Goal: Information Seeking & Learning: Learn about a topic

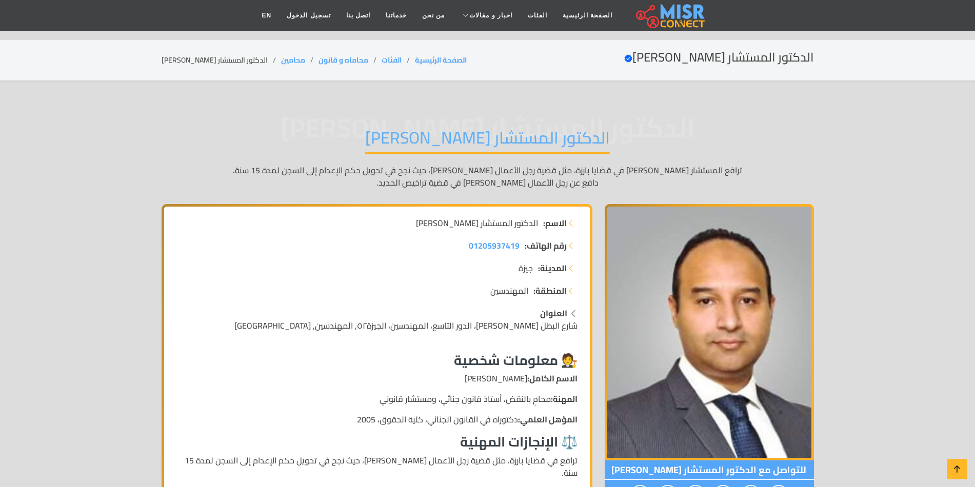
scroll to position [769, 0]
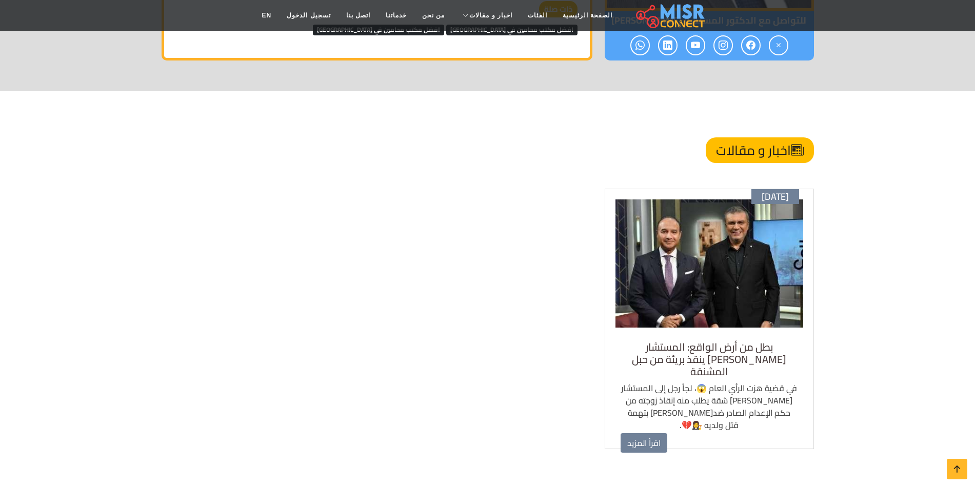
click at [718, 350] on h5 "بطل من أرض الواقع: المستشار [PERSON_NAME] ينقذ بريئة من حبل المشنقة" at bounding box center [708, 359] width 177 height 37
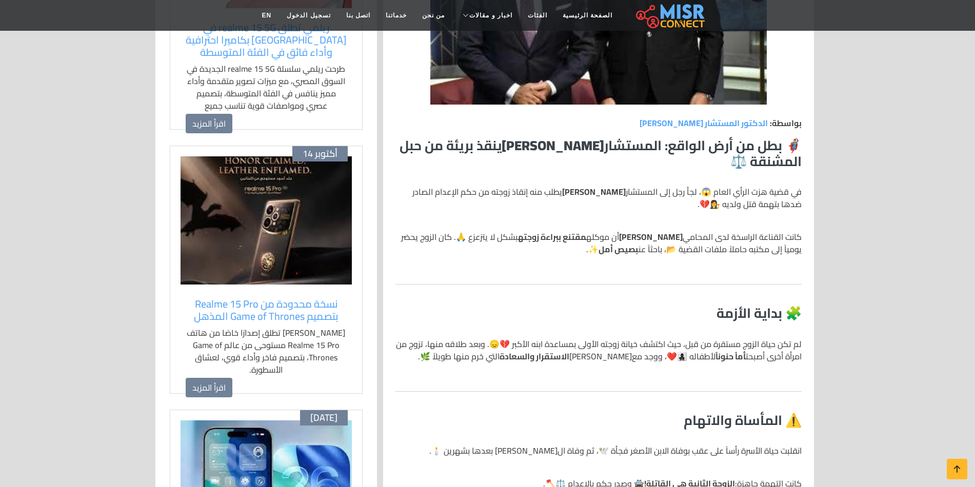
scroll to position [359, 0]
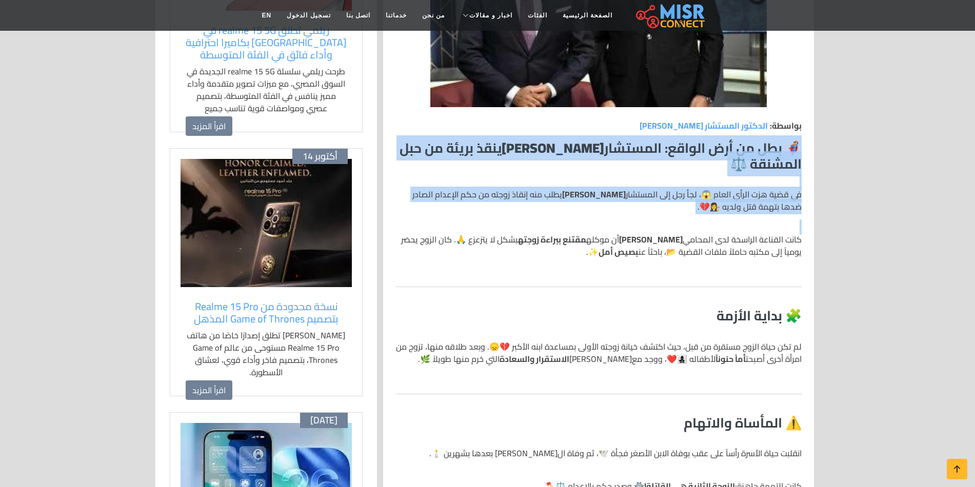
drag, startPoint x: 799, startPoint y: 140, endPoint x: 727, endPoint y: 279, distance: 156.6
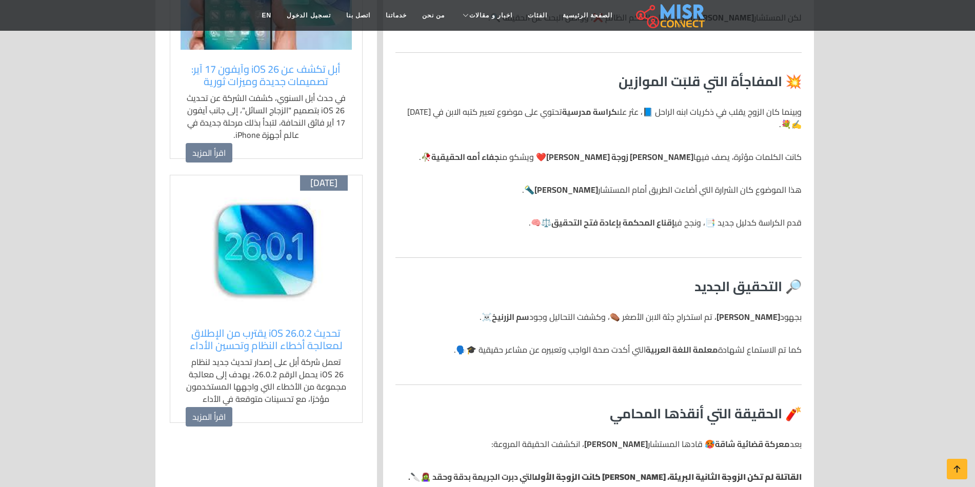
scroll to position [974, 0]
